Goal: Navigation & Orientation: Find specific page/section

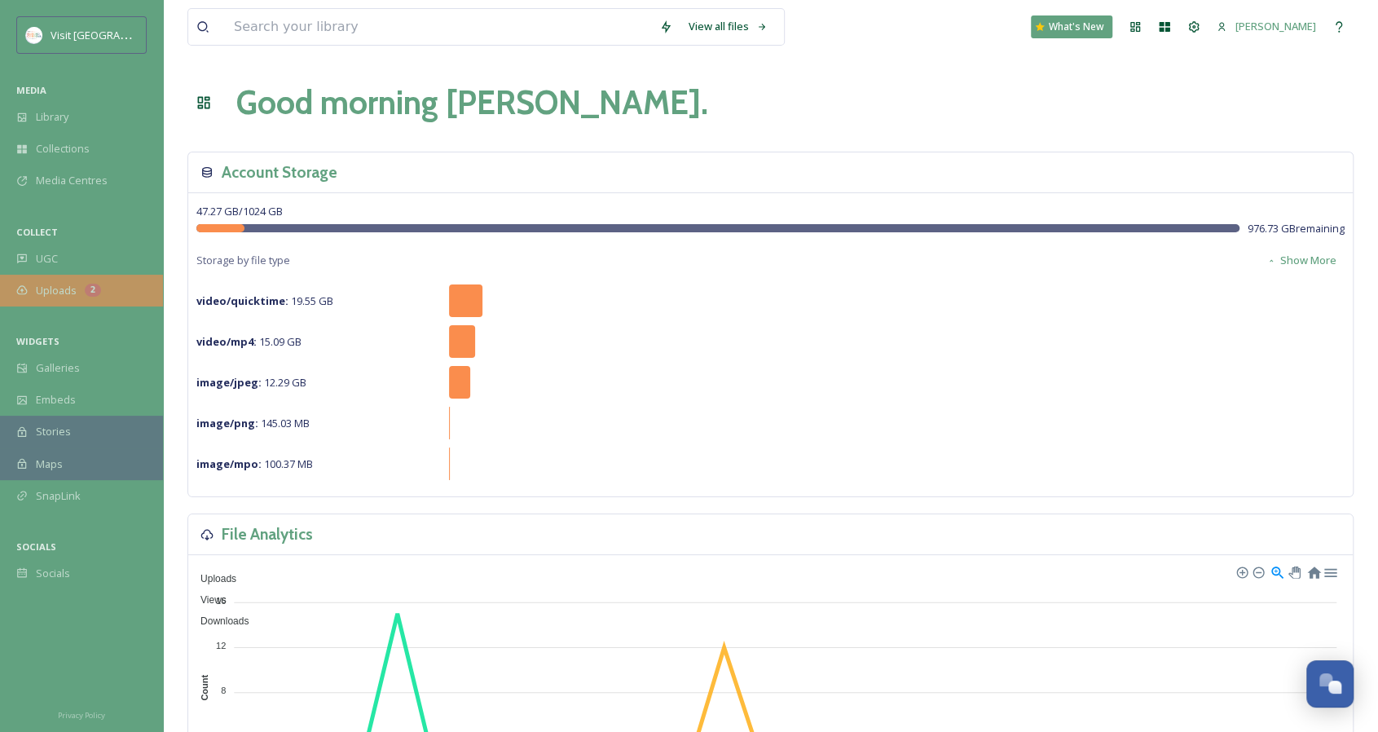
click at [113, 275] on div "Uploads 2" at bounding box center [81, 291] width 163 height 32
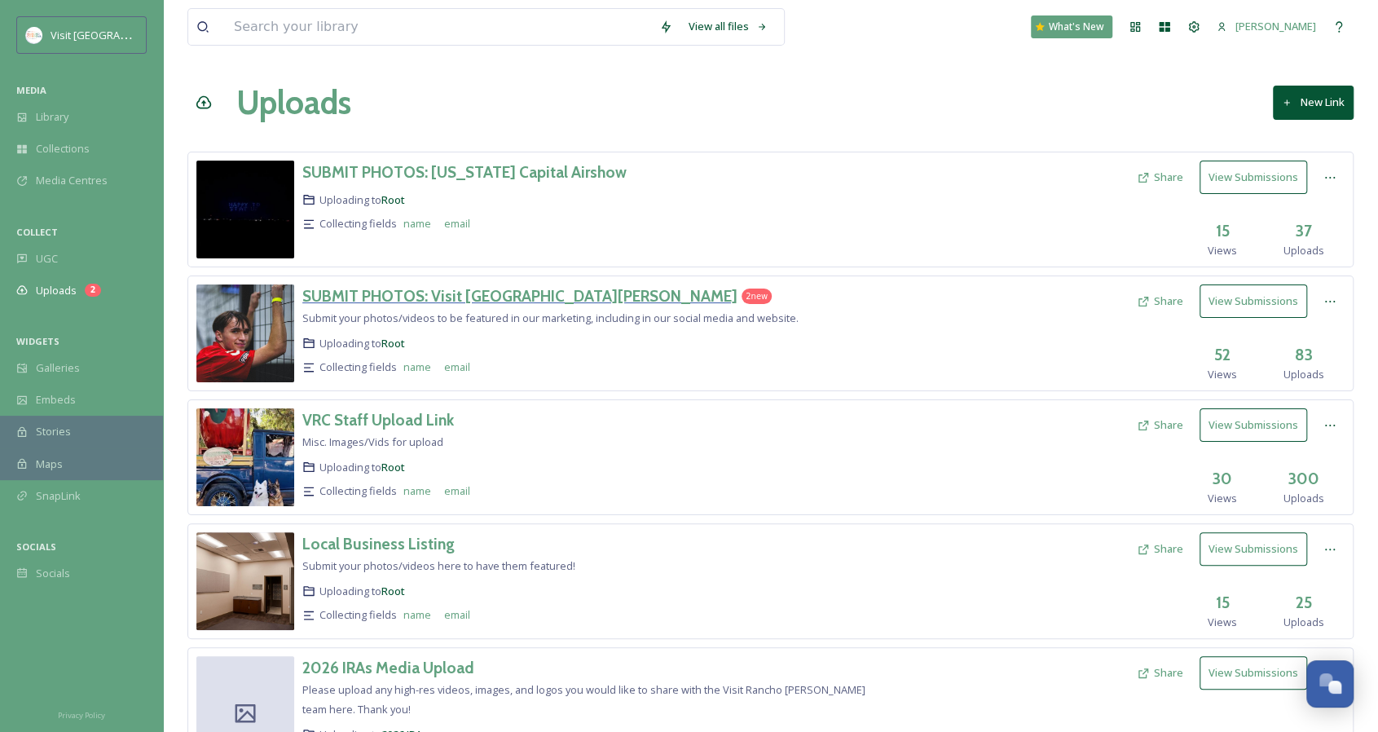
click at [410, 292] on h3 "SUBMIT PHOTOS: Visit [GEOGRAPHIC_DATA][PERSON_NAME]" at bounding box center [519, 296] width 435 height 20
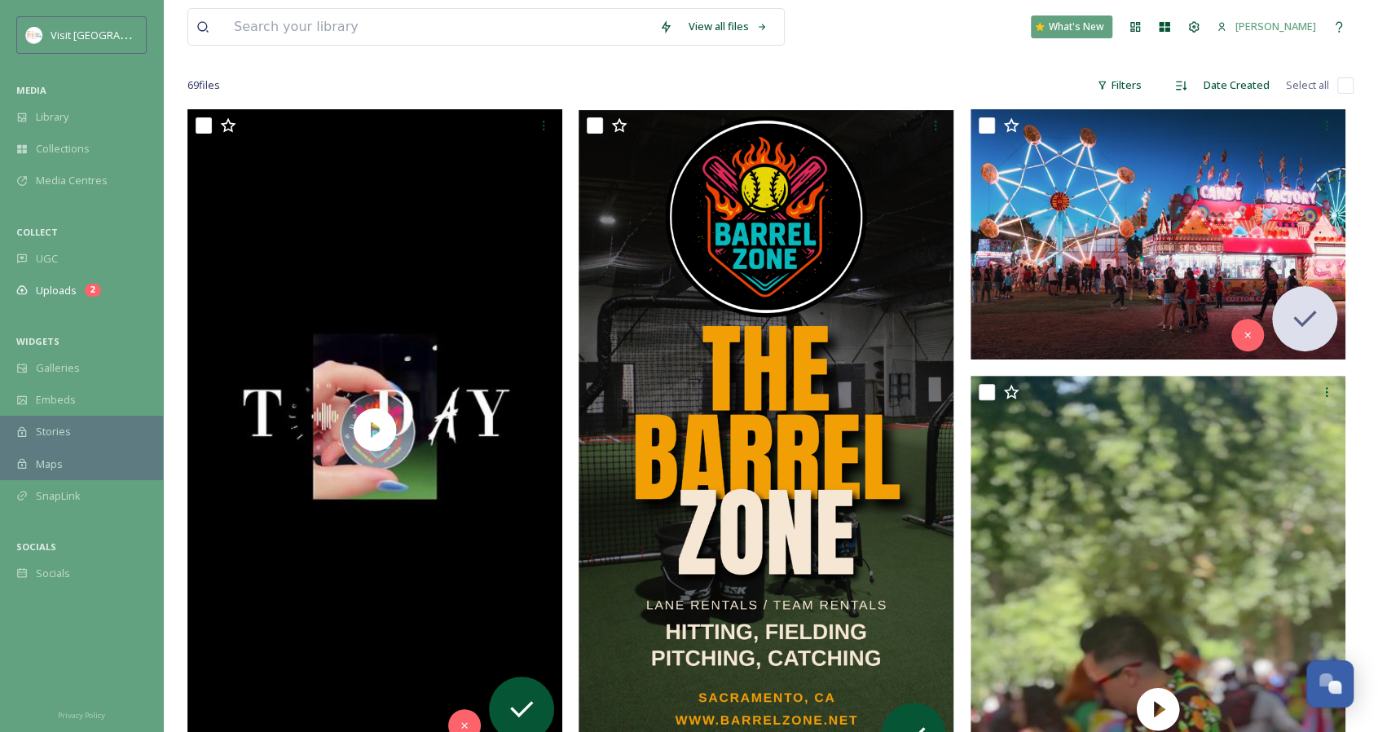
scroll to position [326, 0]
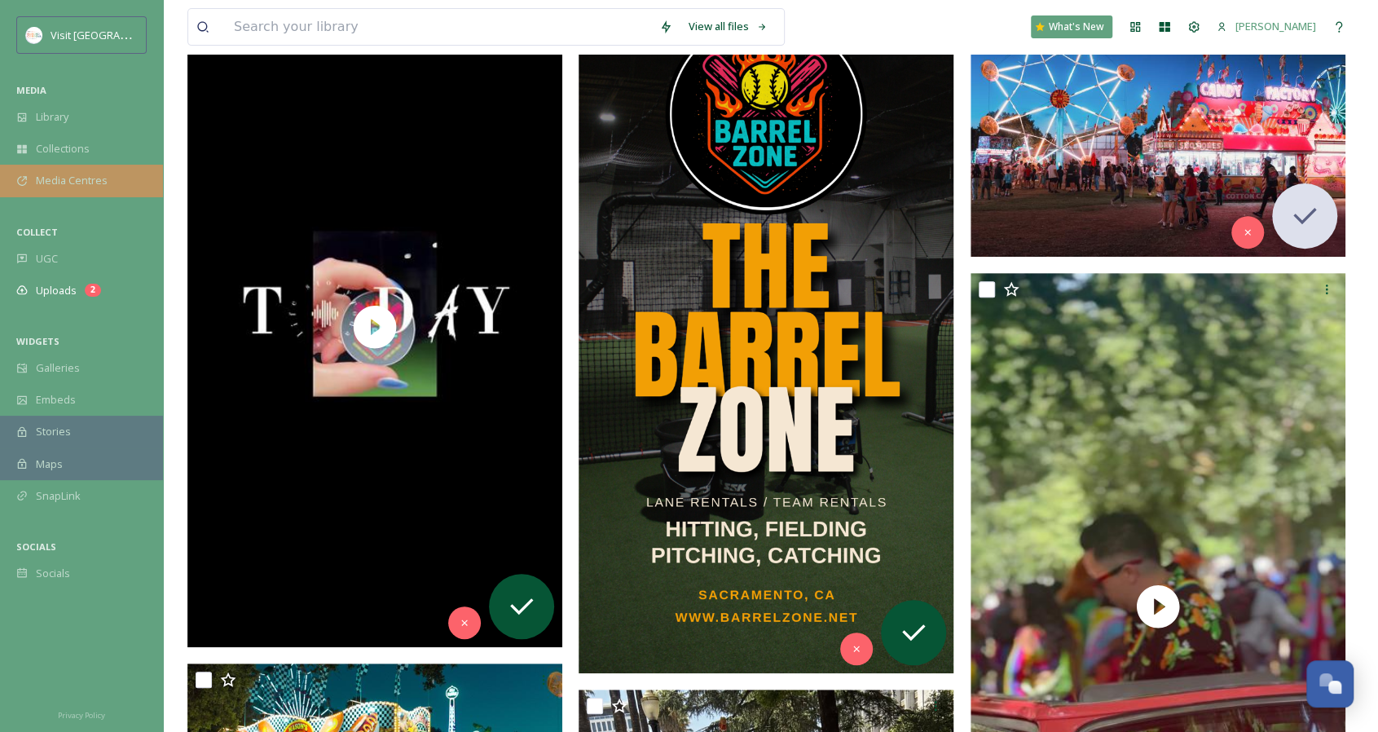
click at [106, 179] on div "Media Centres" at bounding box center [81, 181] width 163 height 32
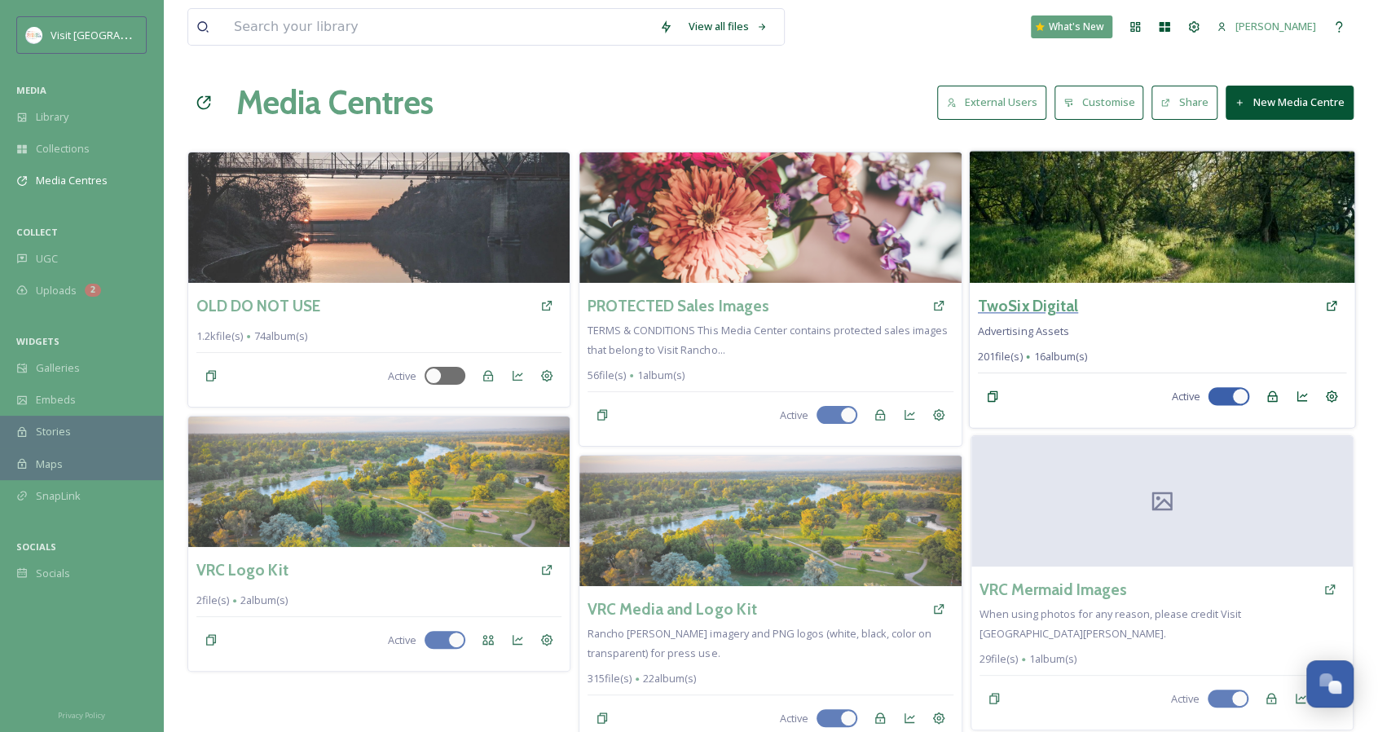
click at [993, 305] on h3 "TwoSix Digital" at bounding box center [1027, 306] width 100 height 24
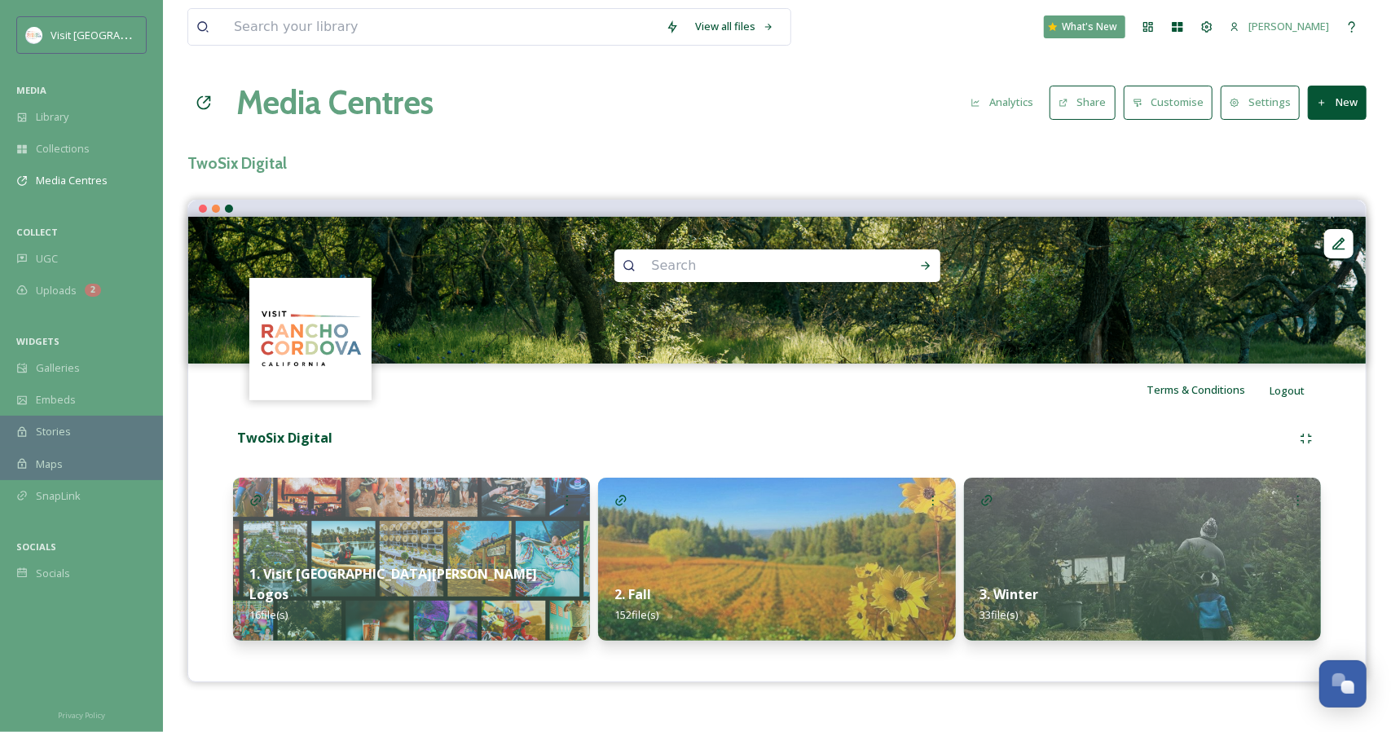
click at [1020, 587] on strong "3. Winter" at bounding box center [1009, 594] width 59 height 18
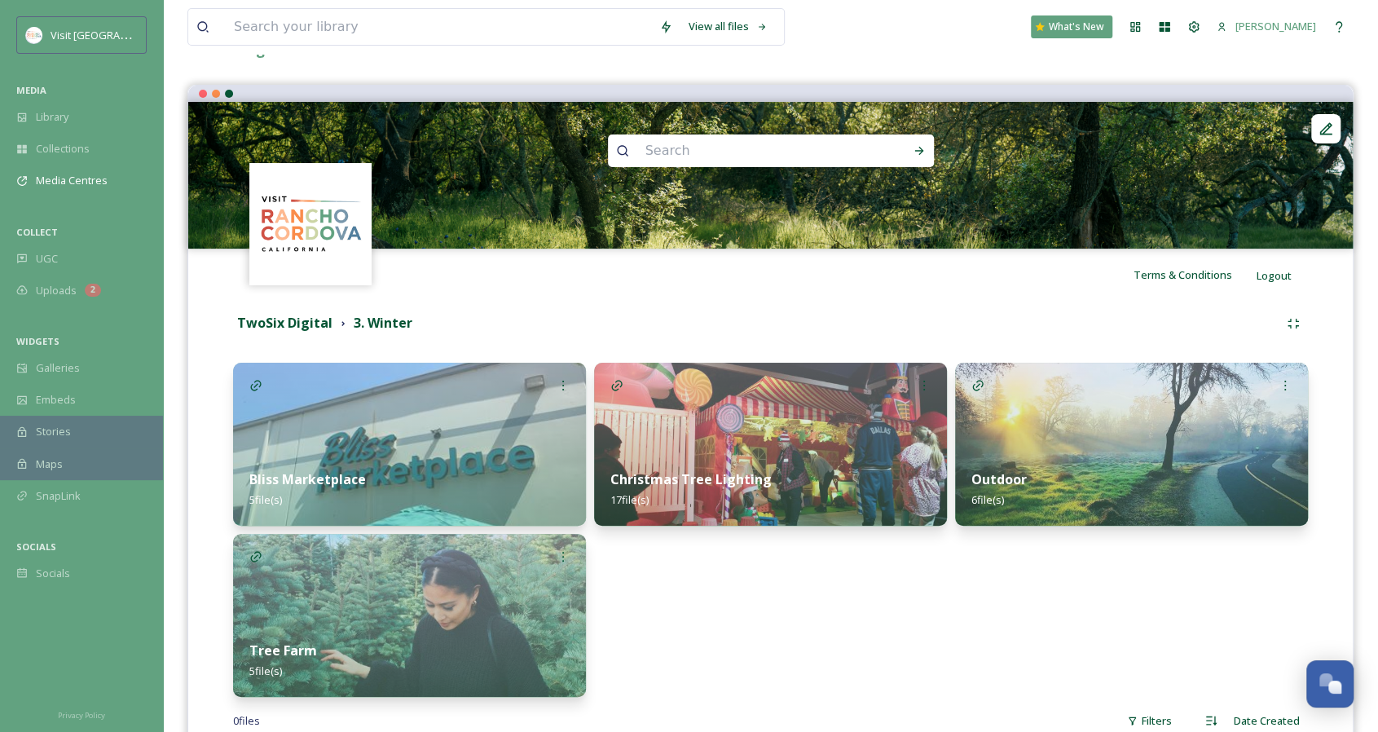
scroll to position [204, 0]
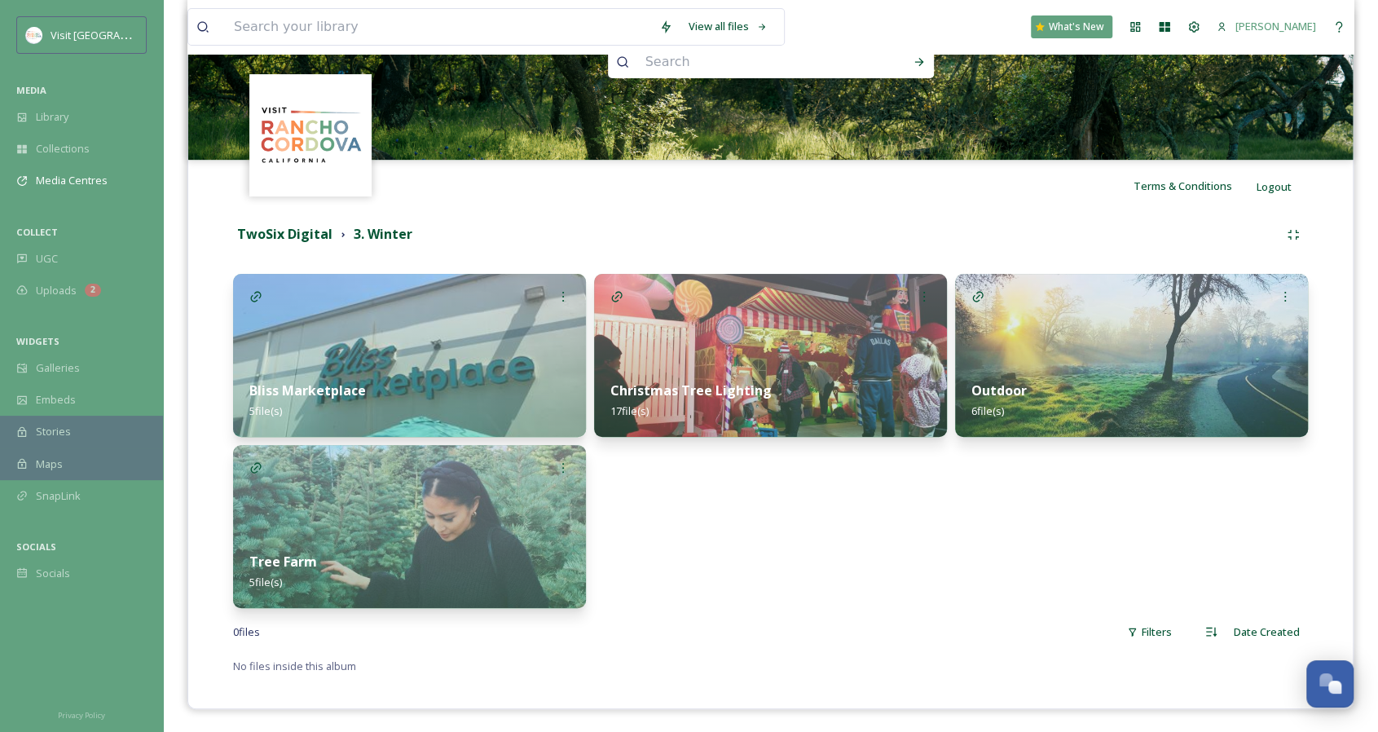
click at [983, 381] on strong "Outdoor" at bounding box center [998, 390] width 55 height 18
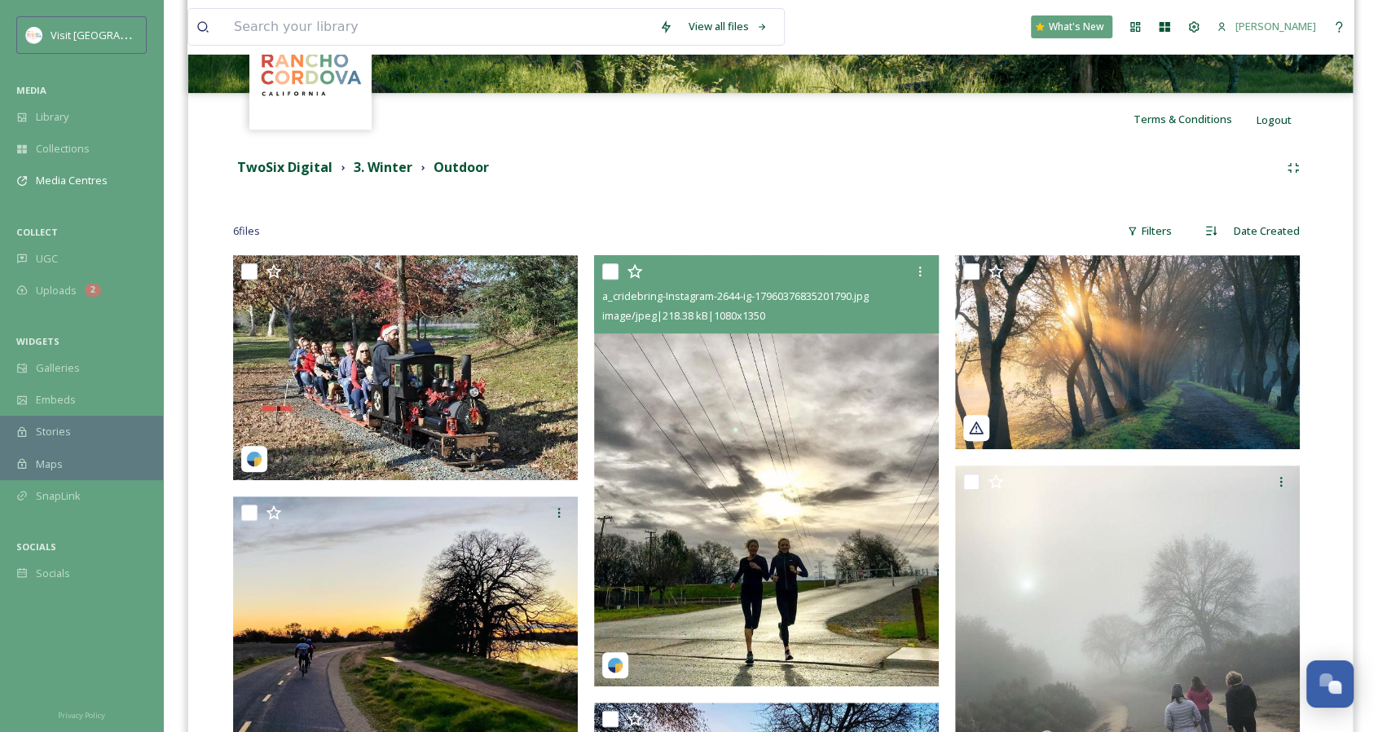
scroll to position [163, 0]
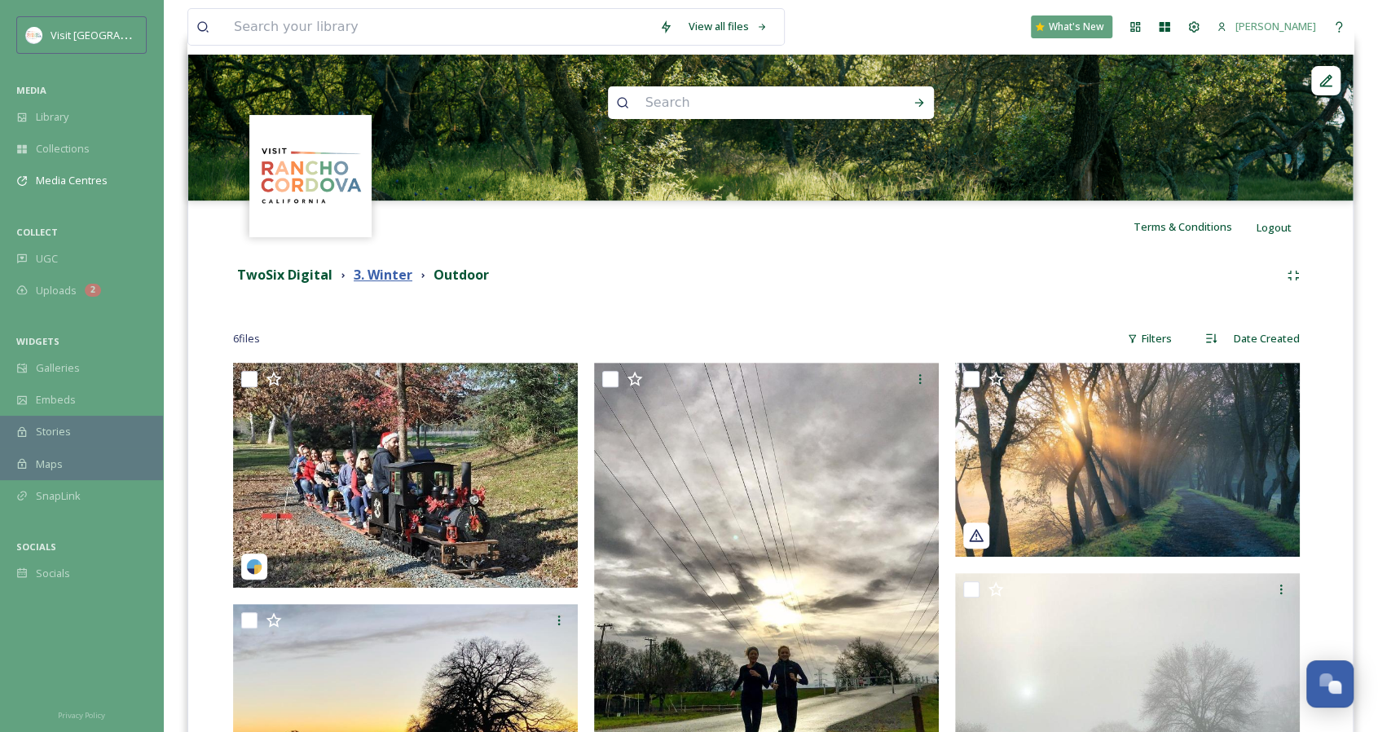
click at [393, 273] on strong "3. Winter" at bounding box center [383, 275] width 59 height 18
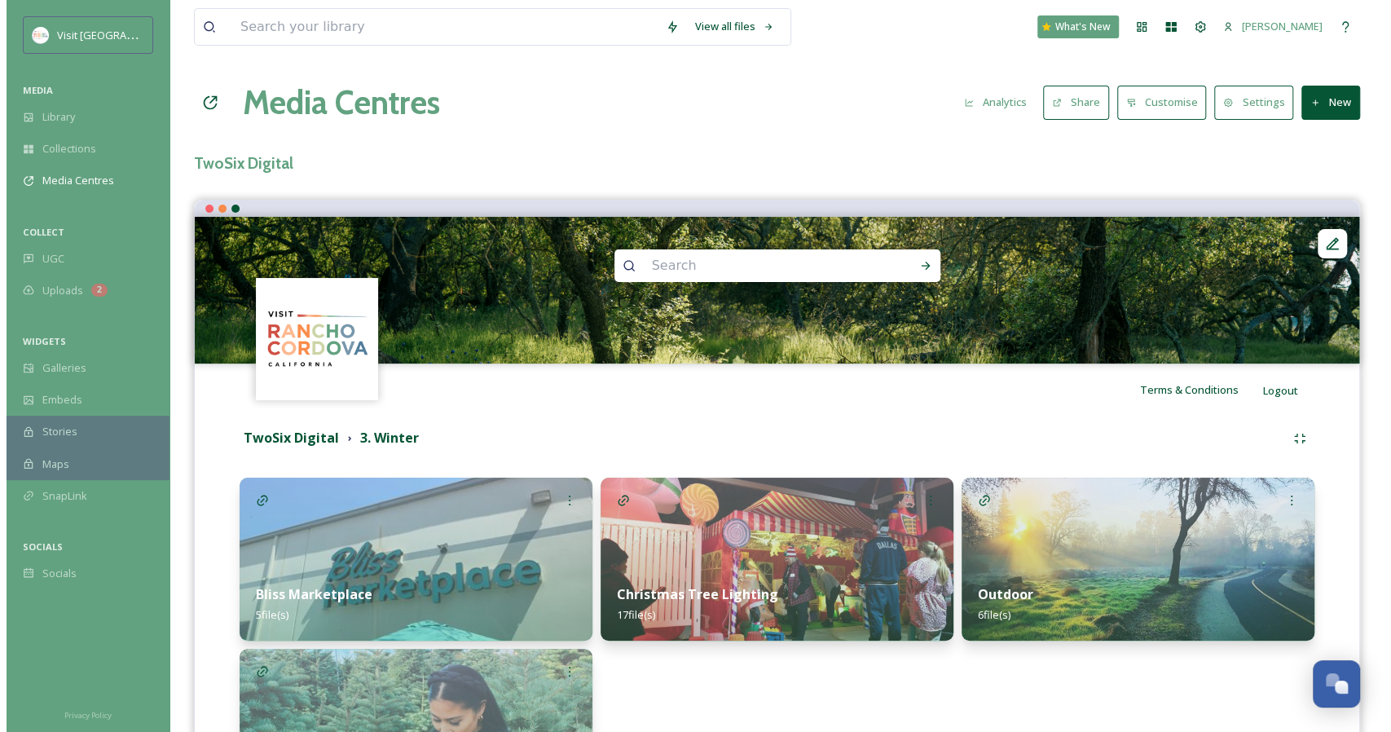
scroll to position [204, 0]
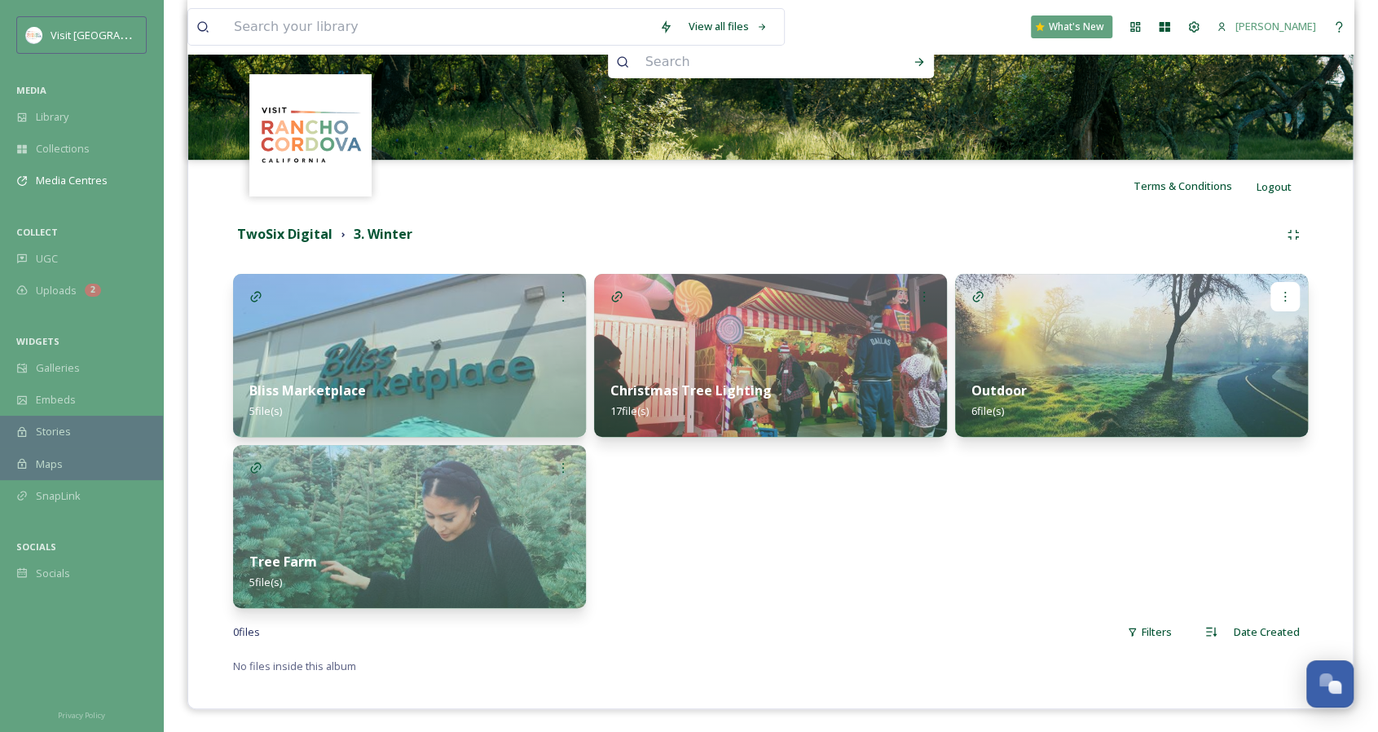
click at [1282, 301] on div at bounding box center [1284, 296] width 29 height 29
click at [1249, 469] on span "Delete" at bounding box center [1243, 476] width 33 height 15
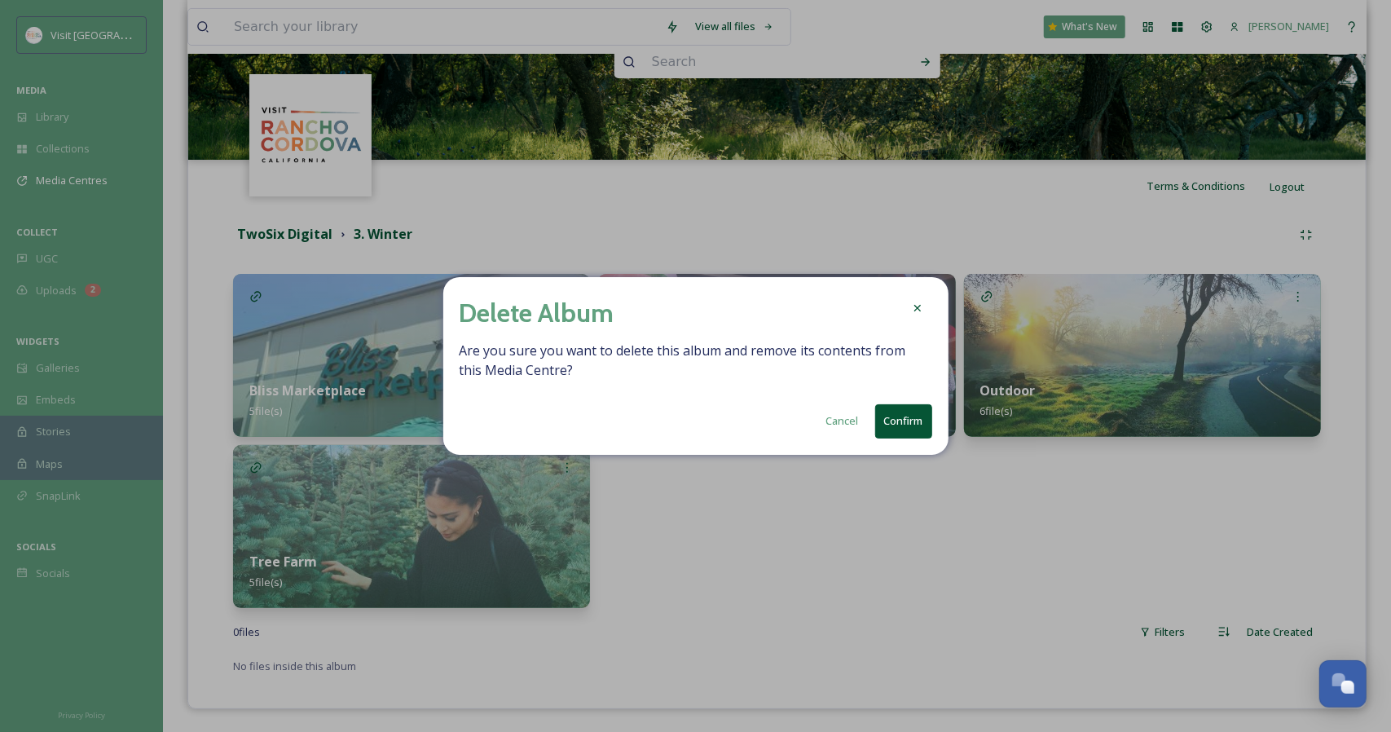
click at [918, 422] on button "Confirm" at bounding box center [903, 420] width 57 height 33
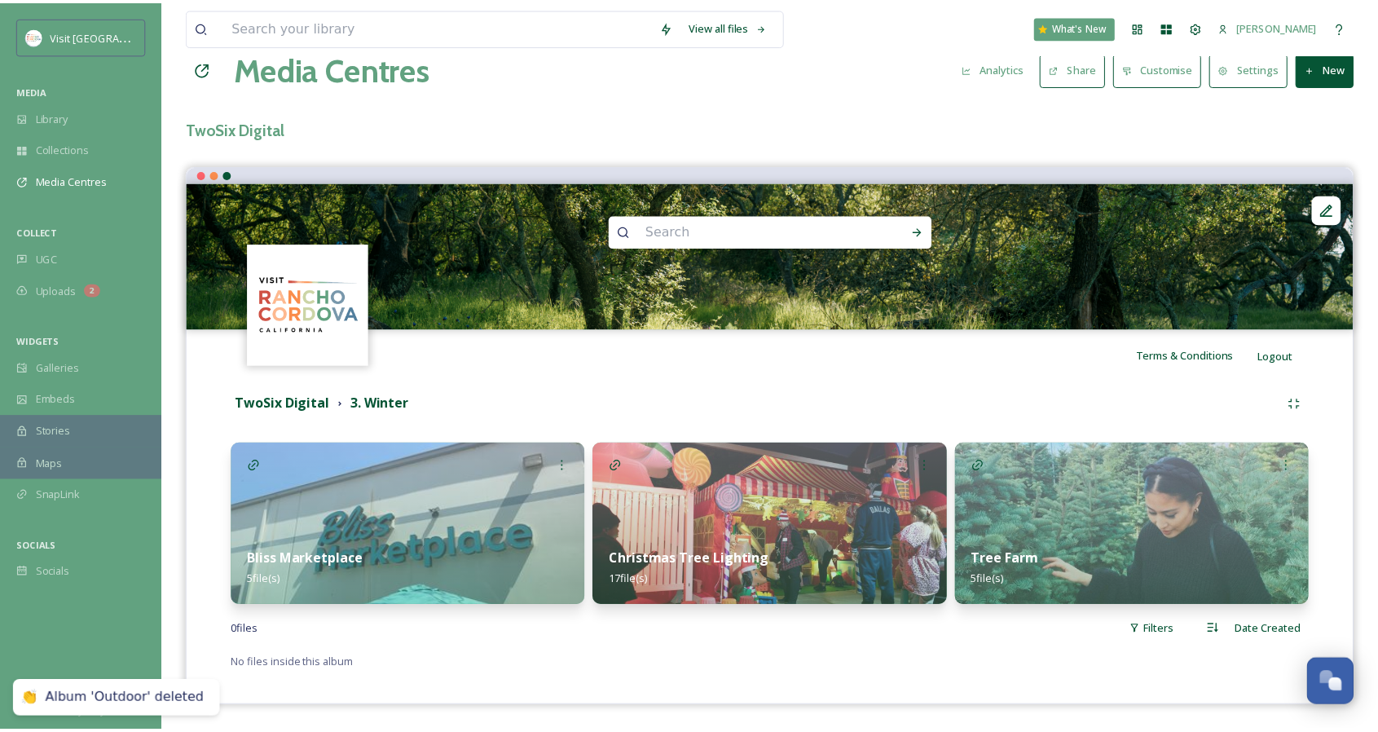
scroll to position [33, 0]
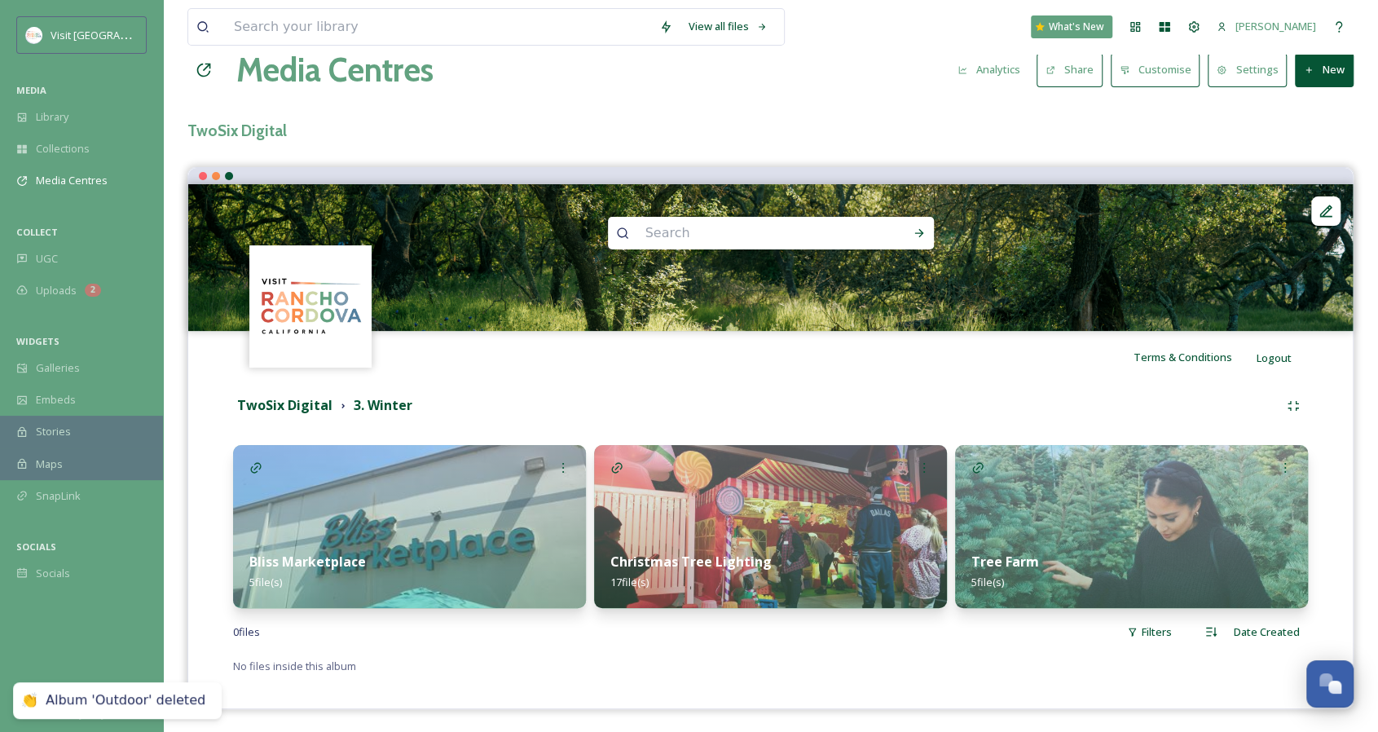
click at [834, 510] on img at bounding box center [770, 526] width 353 height 163
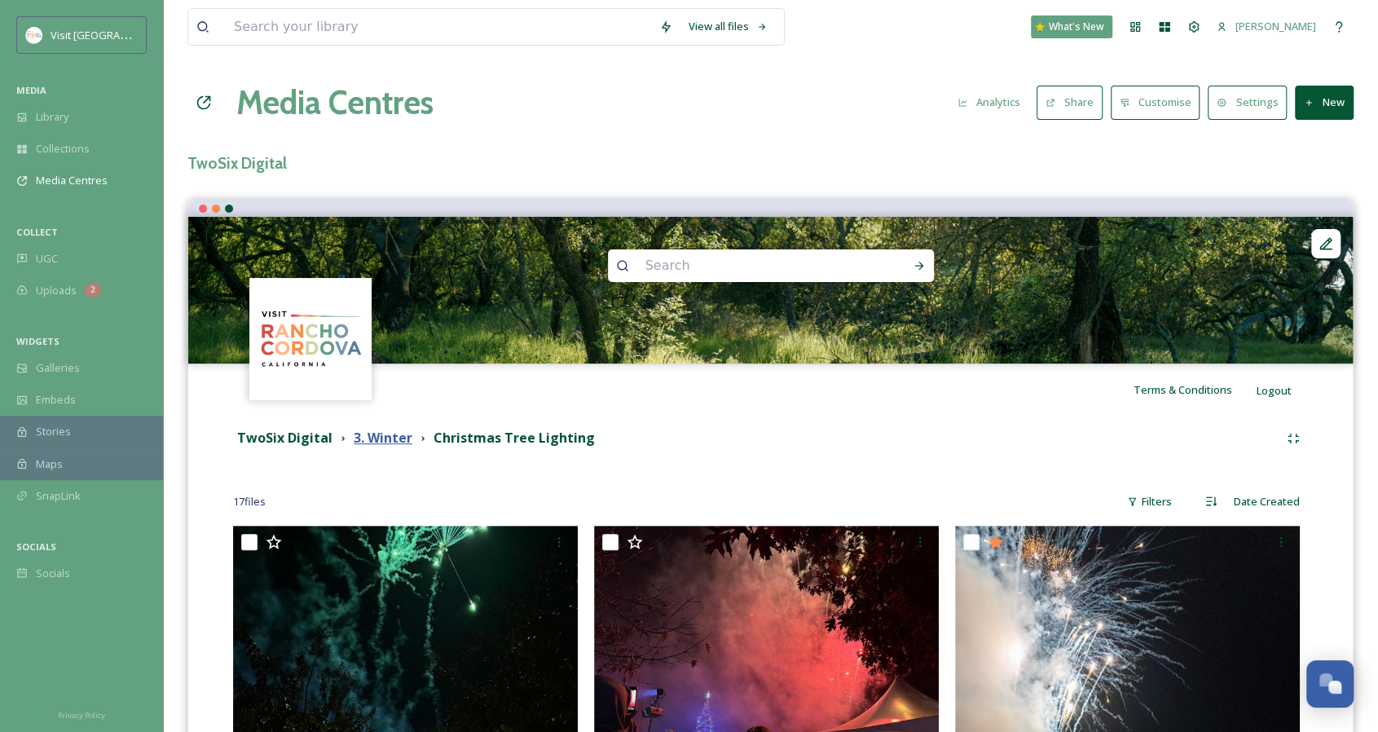
click at [396, 437] on strong "3. Winter" at bounding box center [383, 437] width 59 height 18
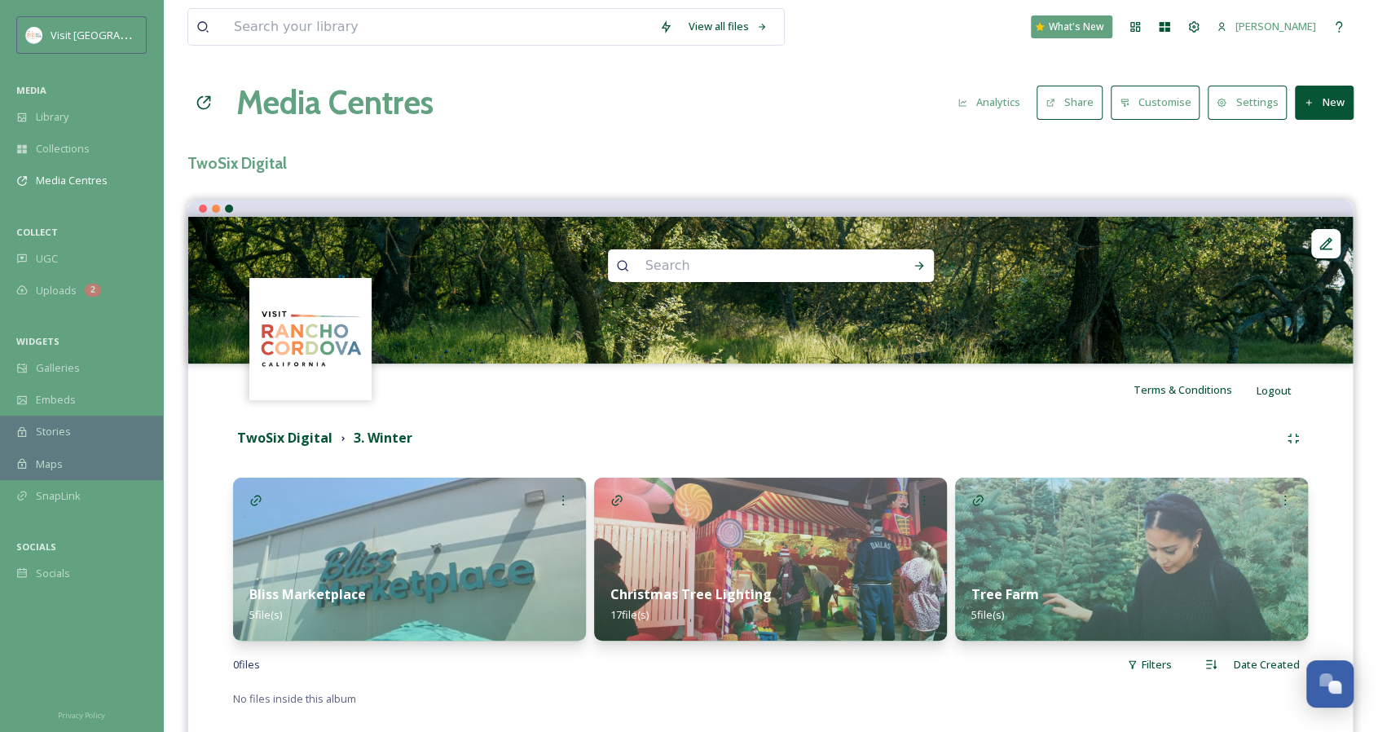
scroll to position [33, 0]
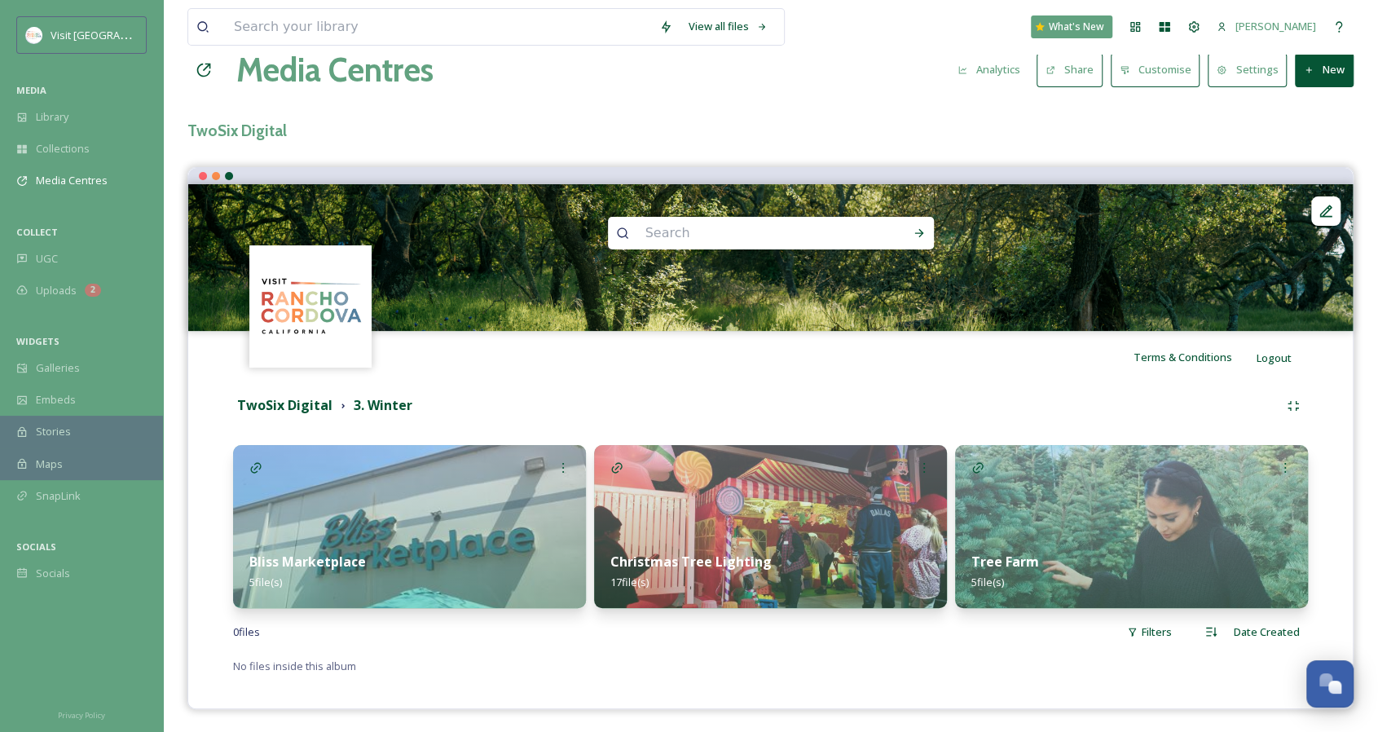
click at [349, 499] on img at bounding box center [409, 526] width 353 height 163
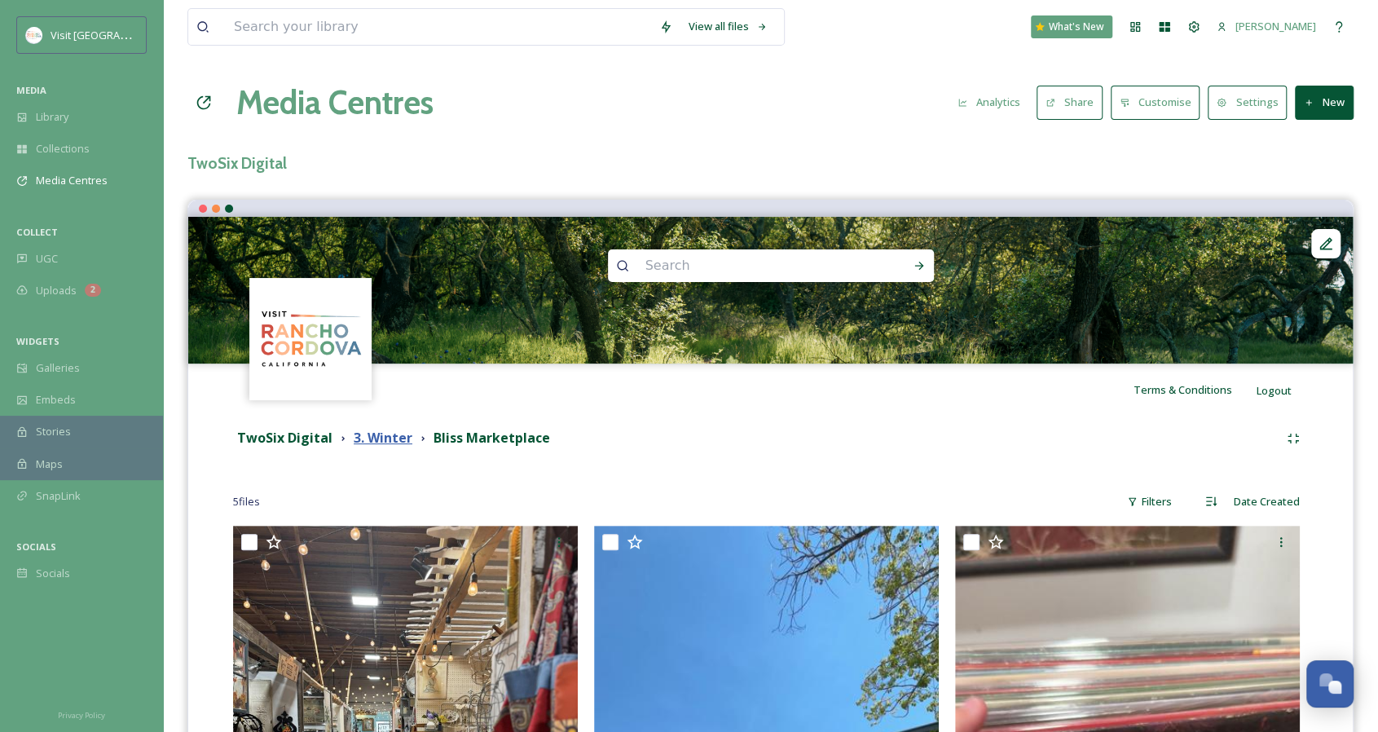
click at [375, 438] on strong "3. Winter" at bounding box center [383, 437] width 59 height 18
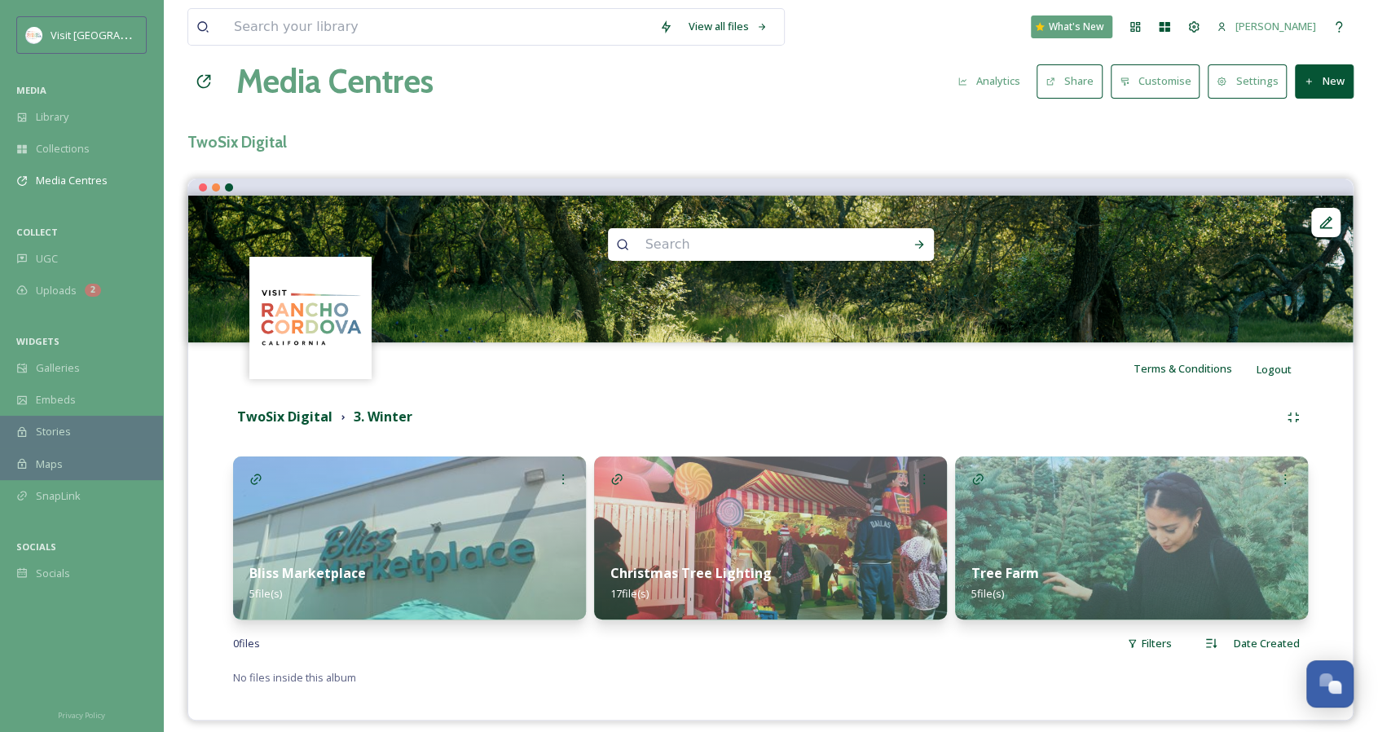
scroll to position [33, 0]
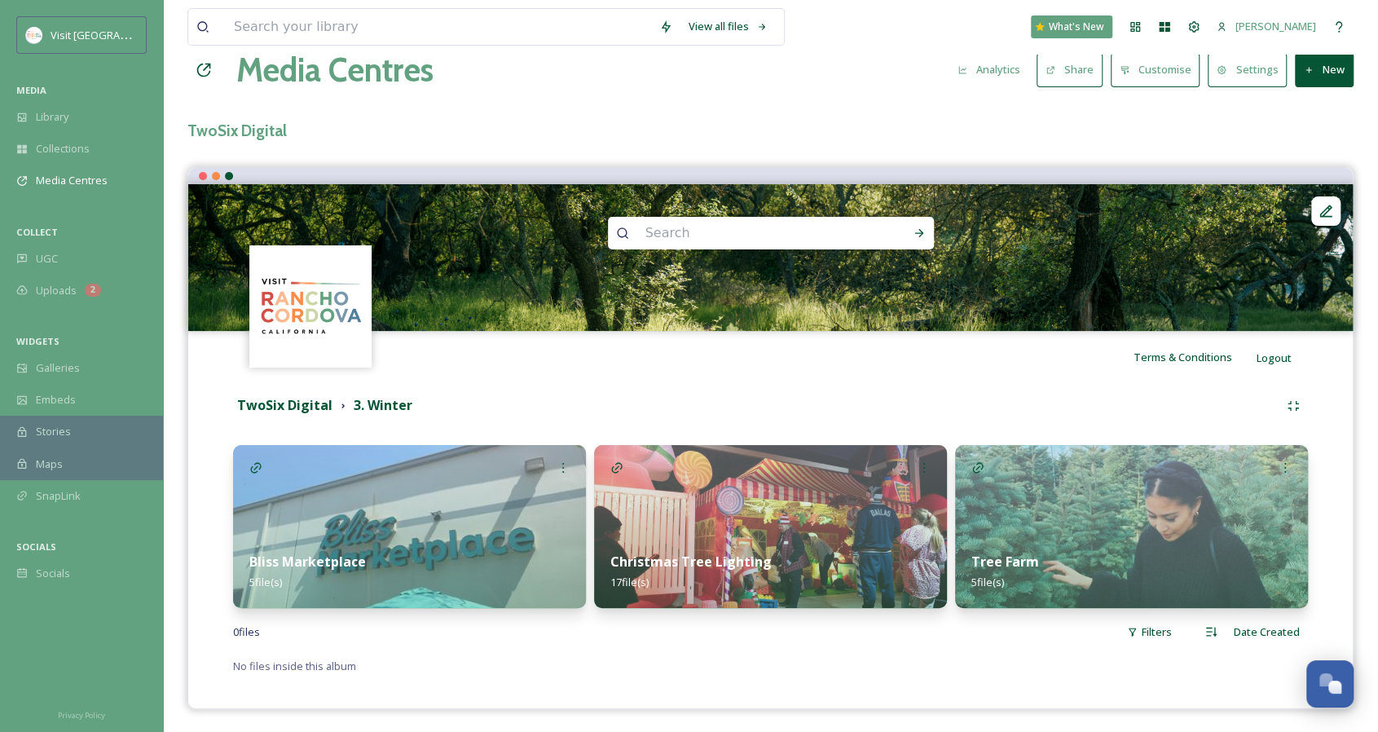
click at [1003, 522] on img at bounding box center [1131, 526] width 353 height 163
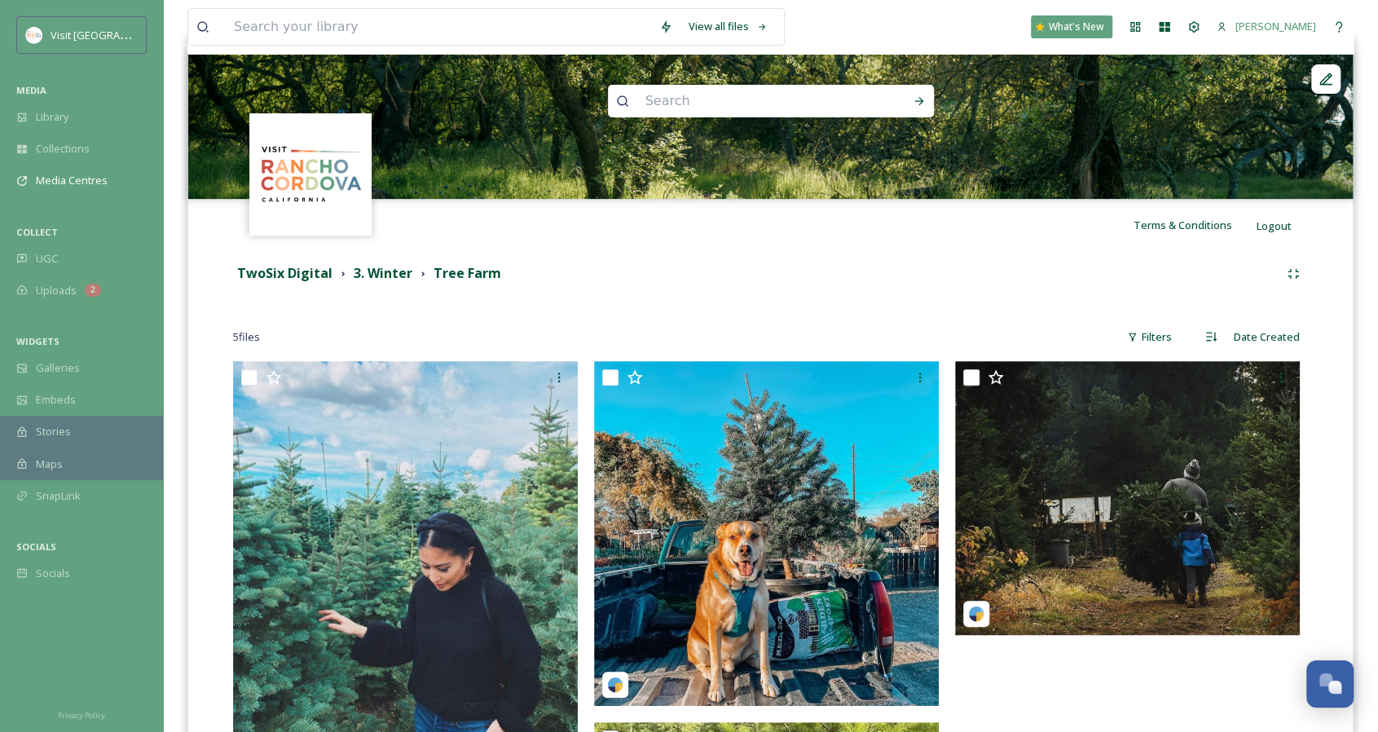
scroll to position [163, 0]
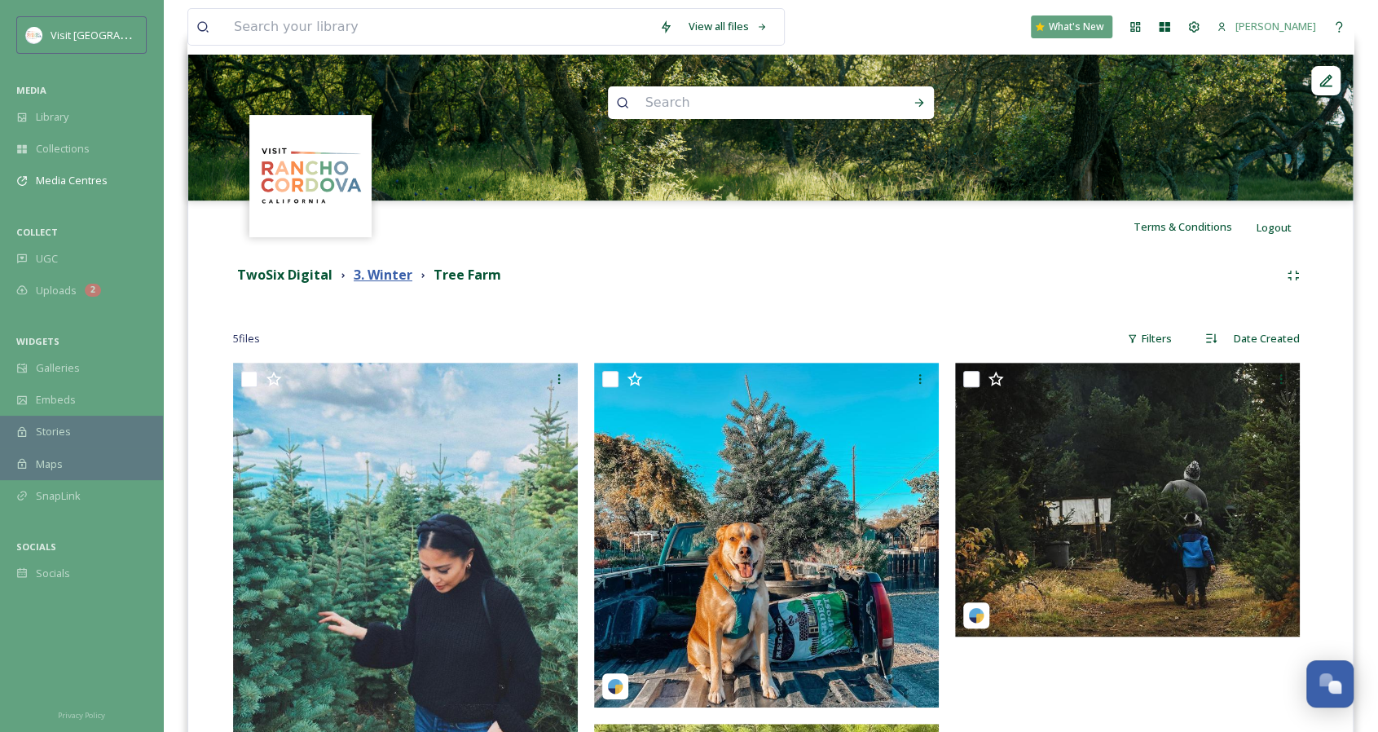
click at [384, 283] on strong "3. Winter" at bounding box center [383, 275] width 59 height 18
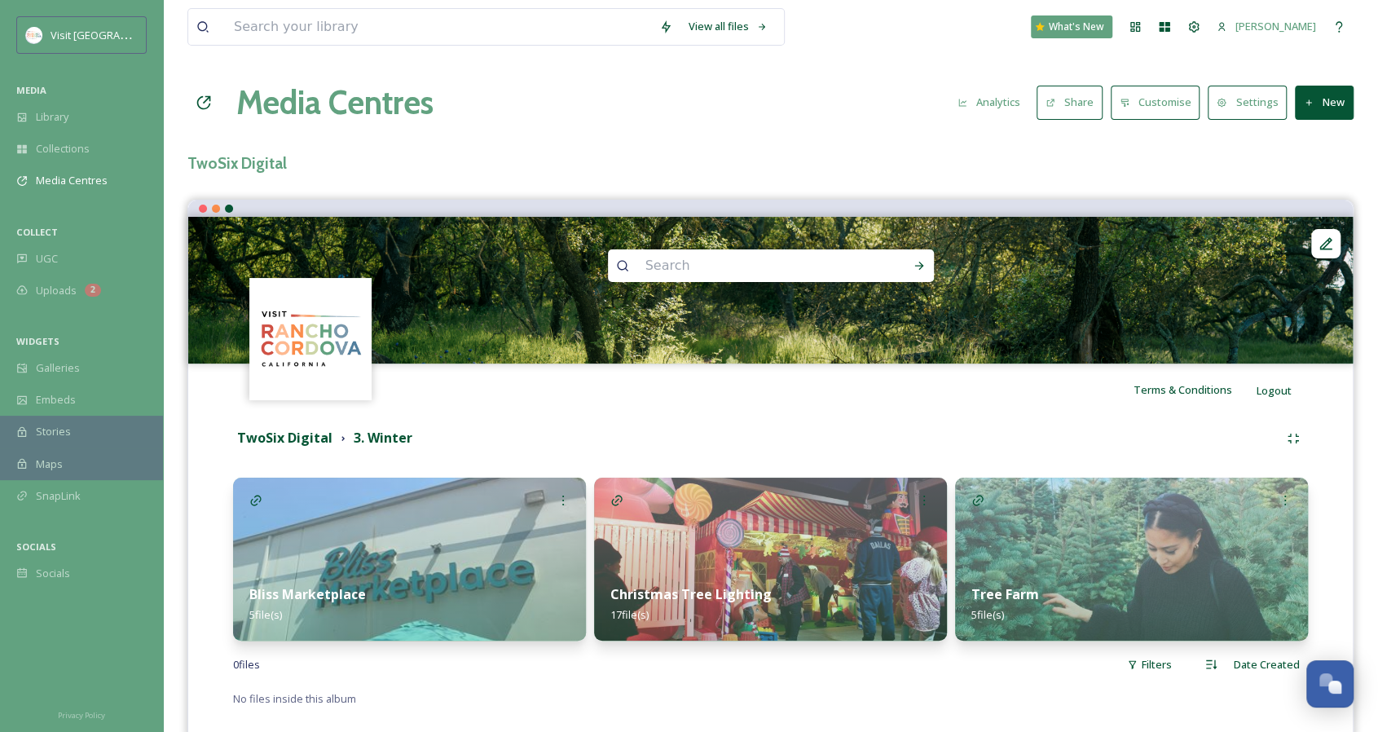
scroll to position [33, 0]
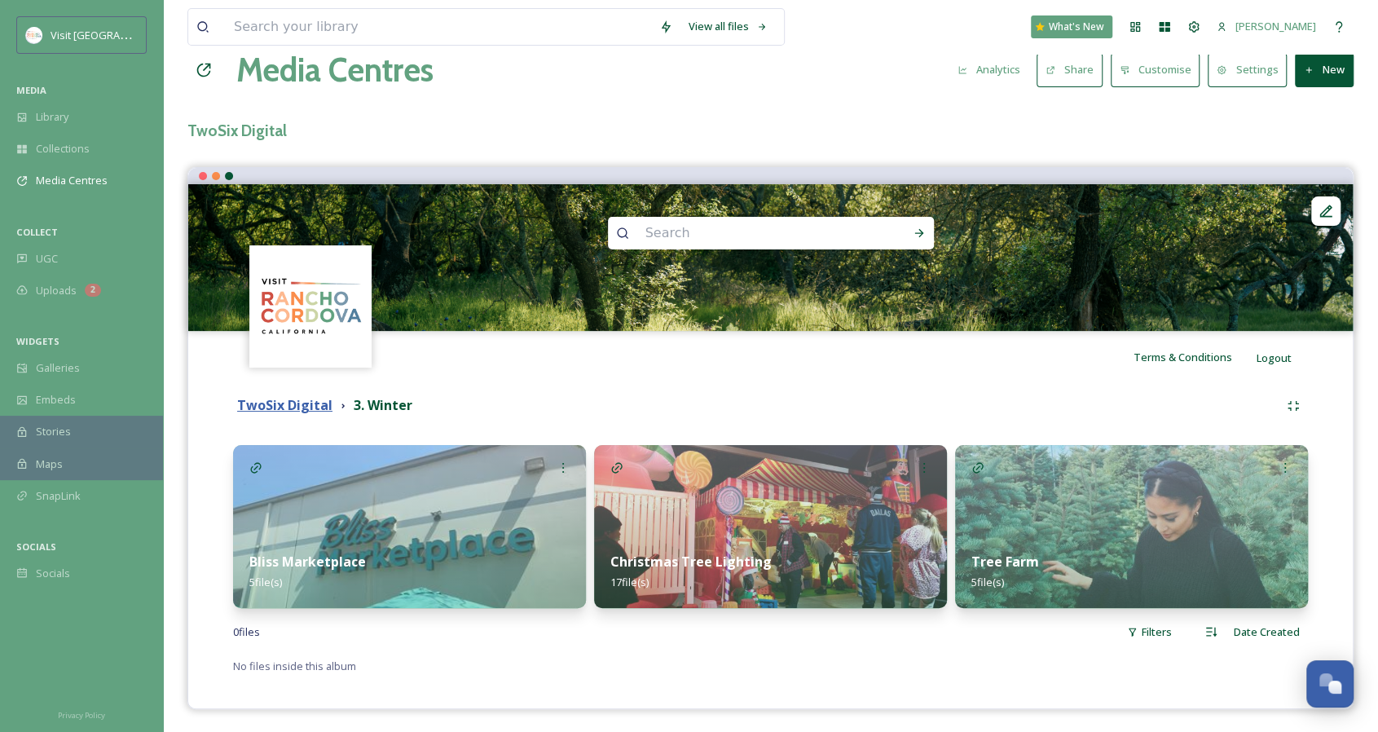
click at [301, 411] on strong "TwoSix Digital" at bounding box center [284, 405] width 95 height 18
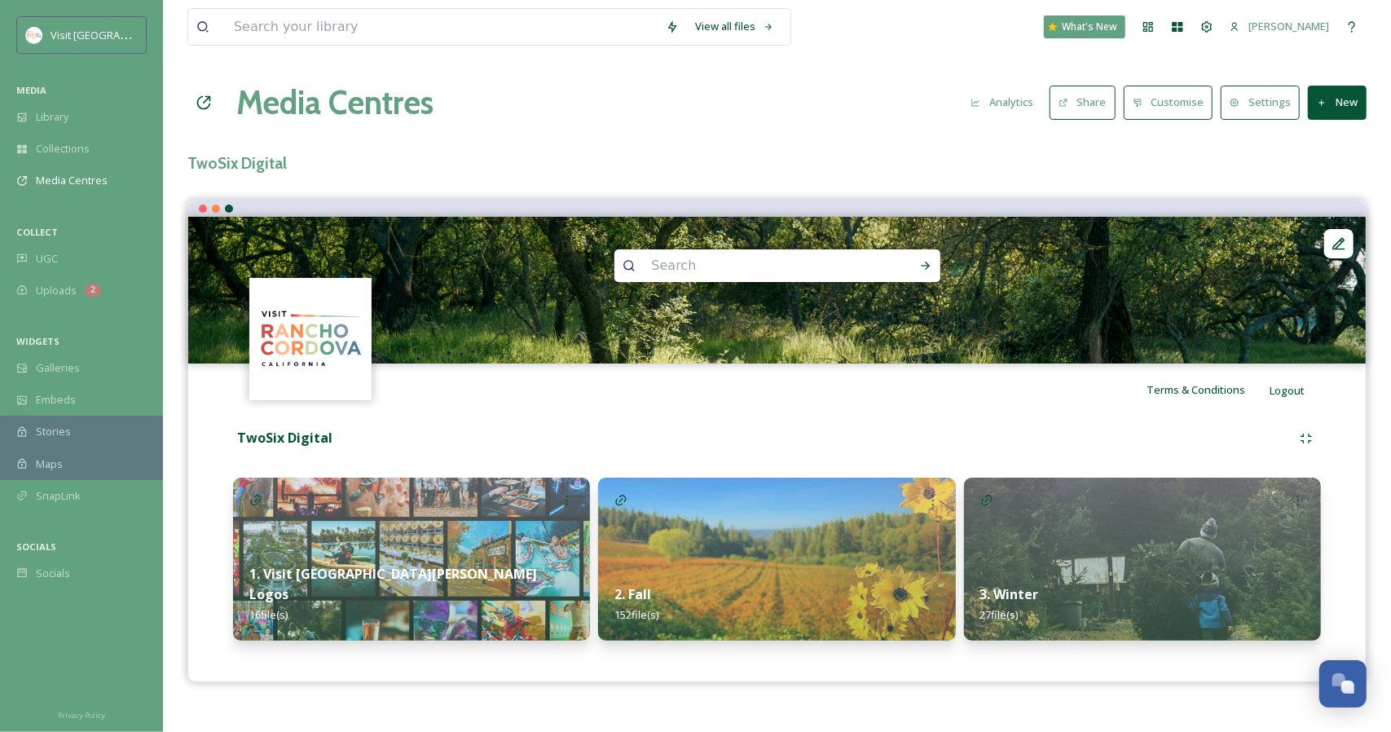
click at [611, 589] on div "2. Fall 152 file(s)" at bounding box center [776, 604] width 357 height 73
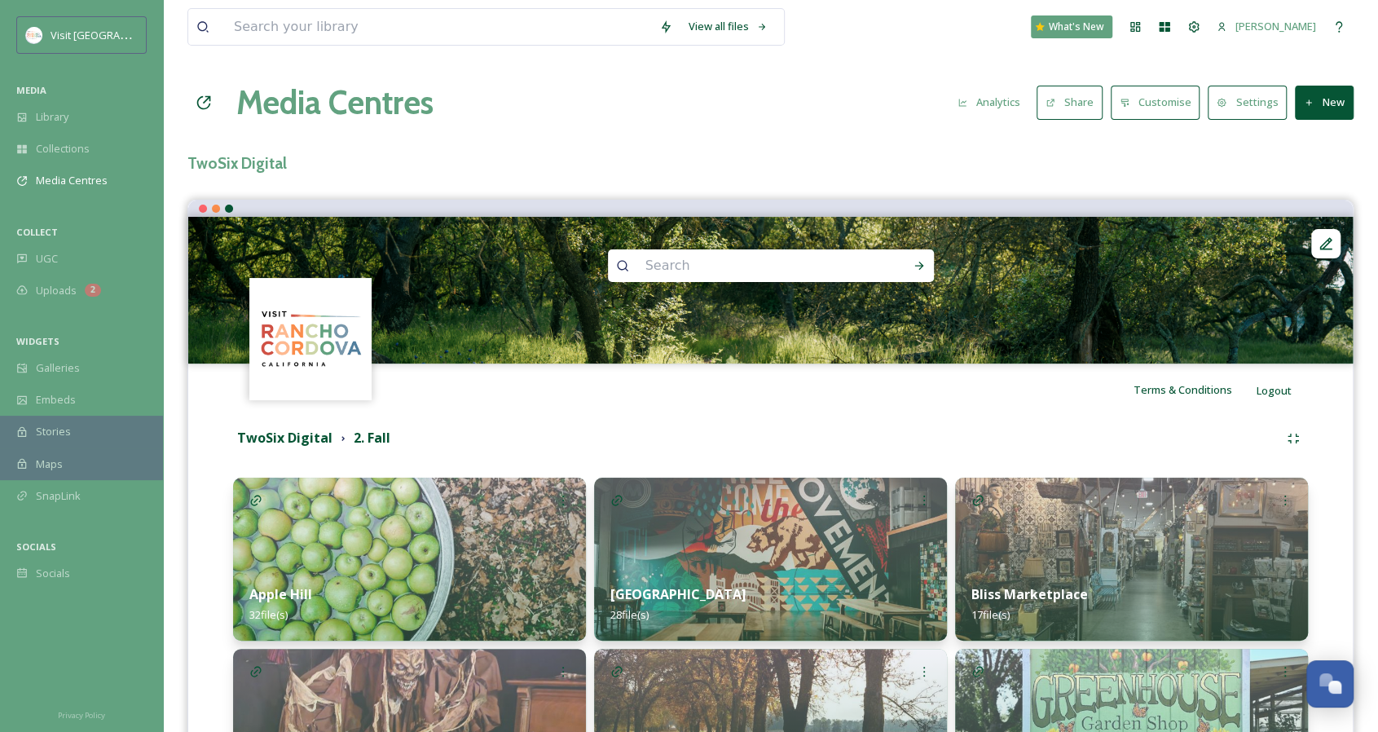
scroll to position [326, 0]
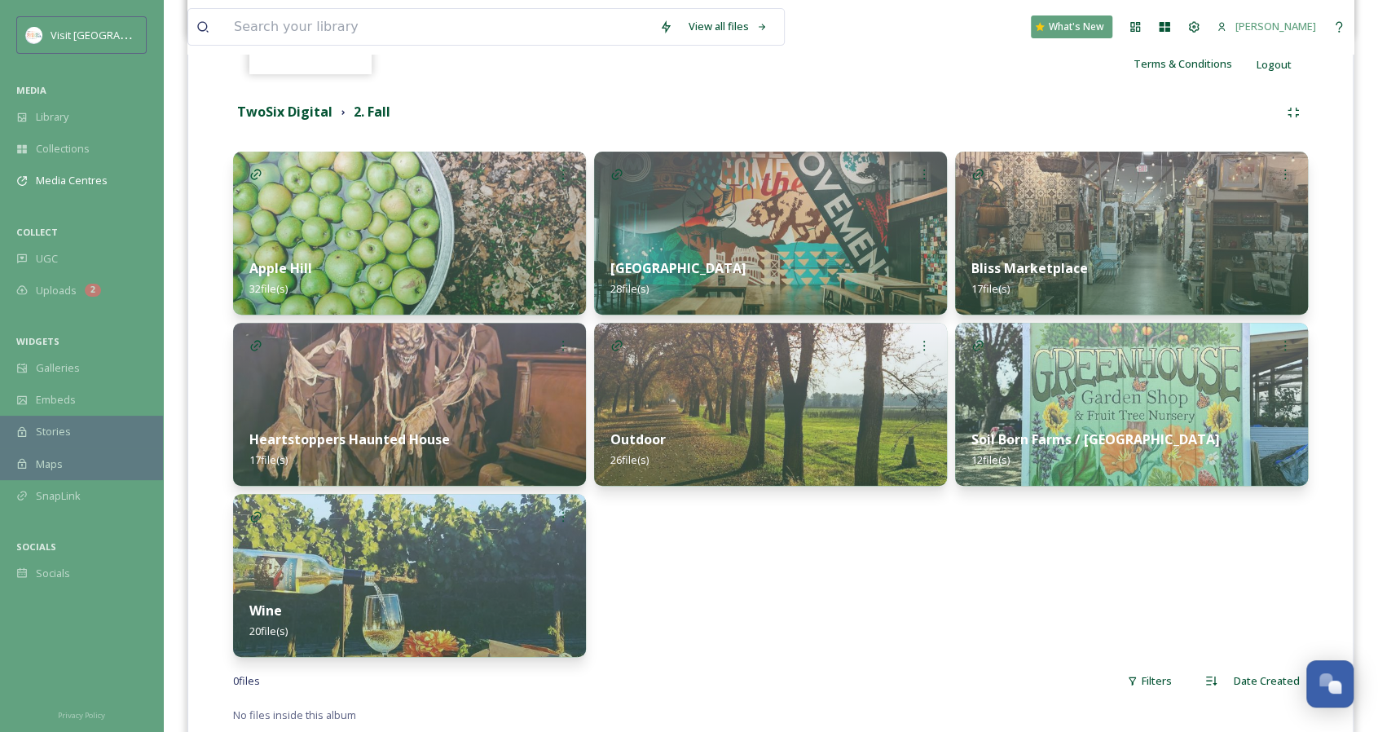
click at [420, 622] on div "Wine 20 file(s)" at bounding box center [409, 620] width 353 height 73
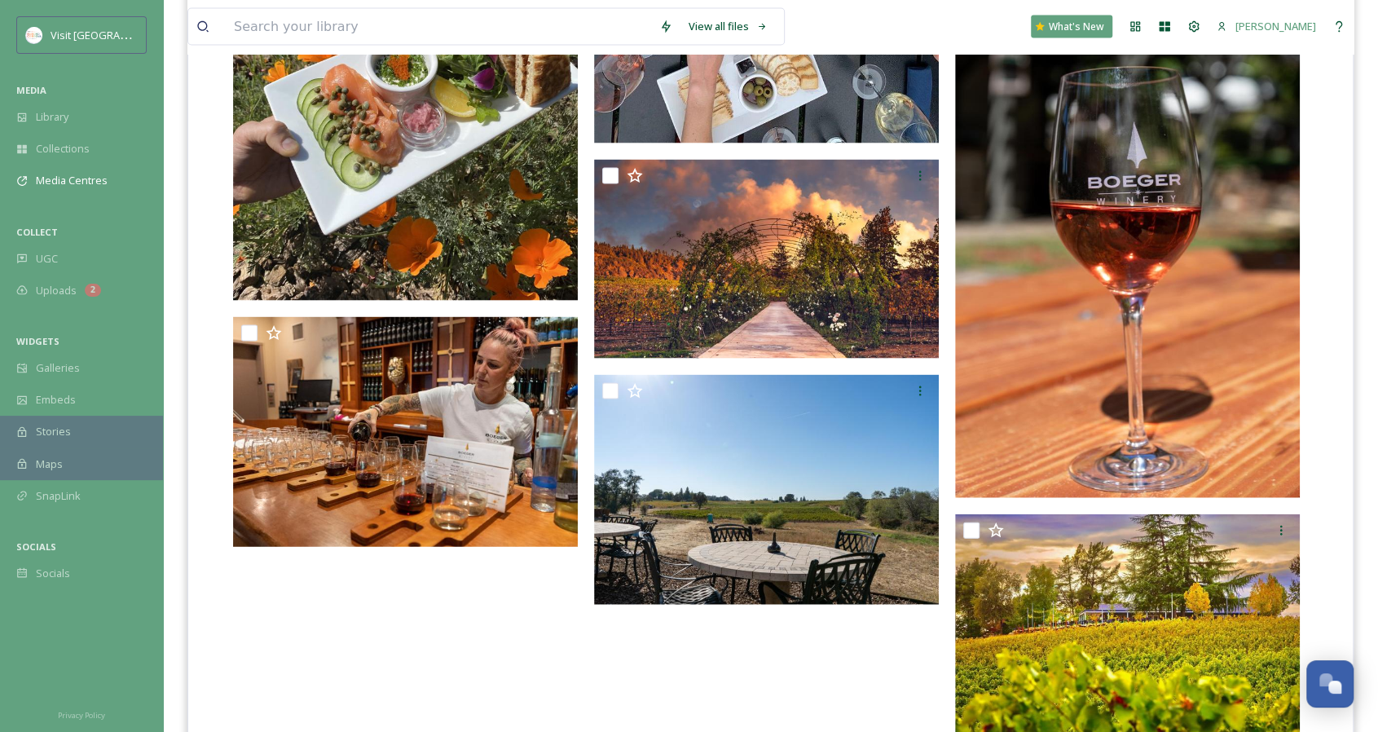
scroll to position [2266, 0]
